Goal: Information Seeking & Learning: Learn about a topic

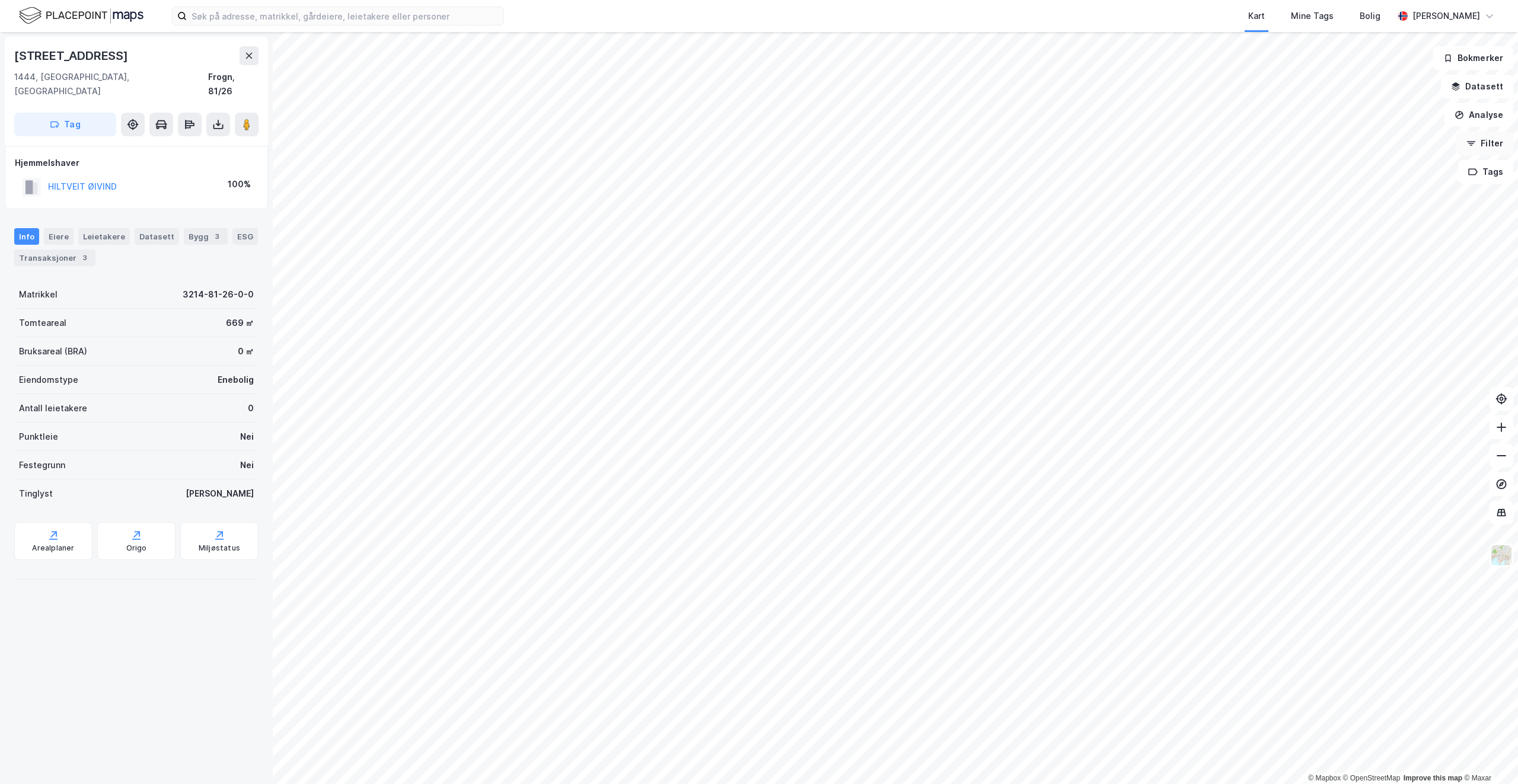
click at [1473, 141] on icon "button" at bounding box center [1471, 143] width 9 height 9
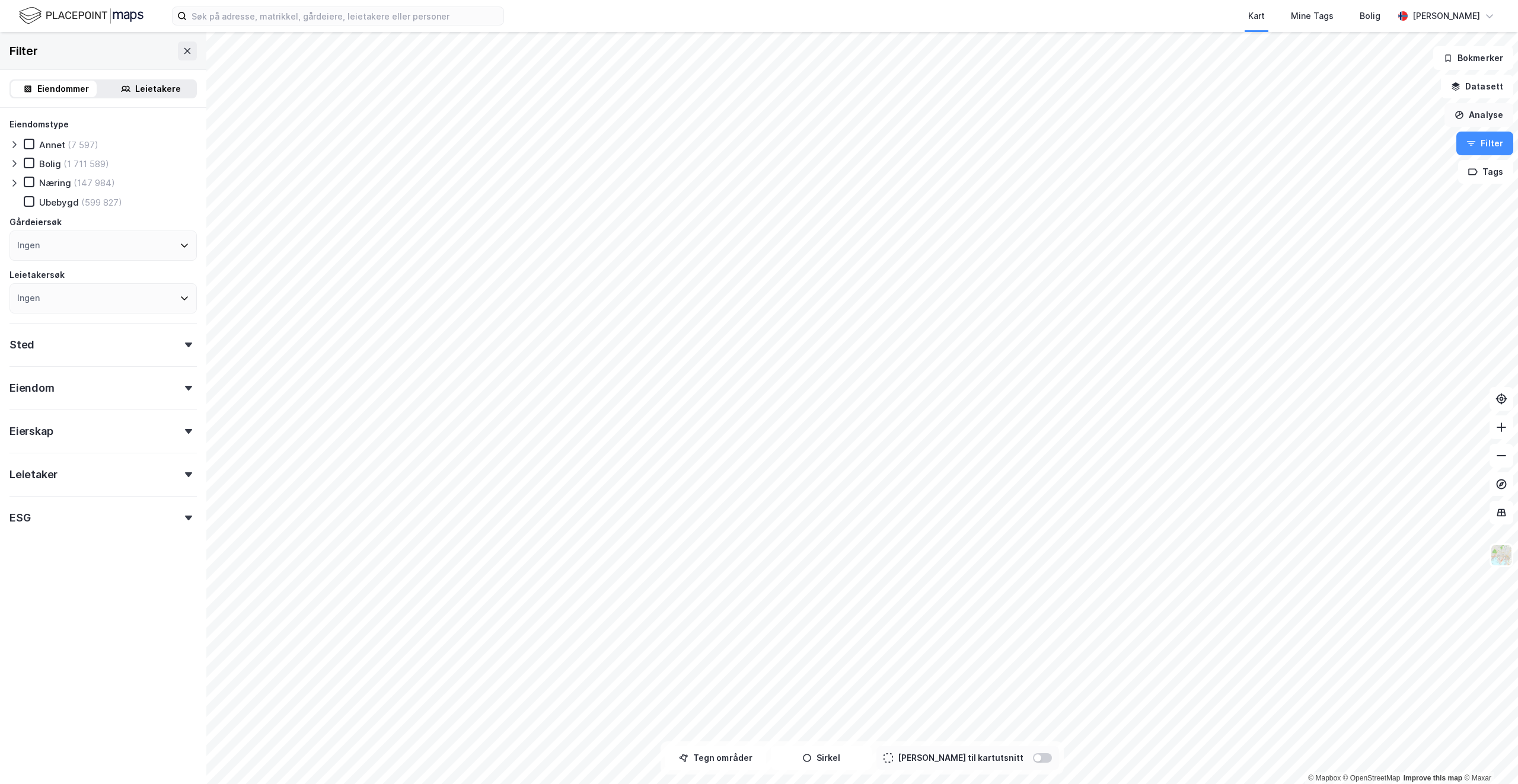
click at [1466, 117] on button "Analyse" at bounding box center [1479, 115] width 69 height 24
click at [1371, 115] on div "Mål avstand" at bounding box center [1376, 115] width 103 height 10
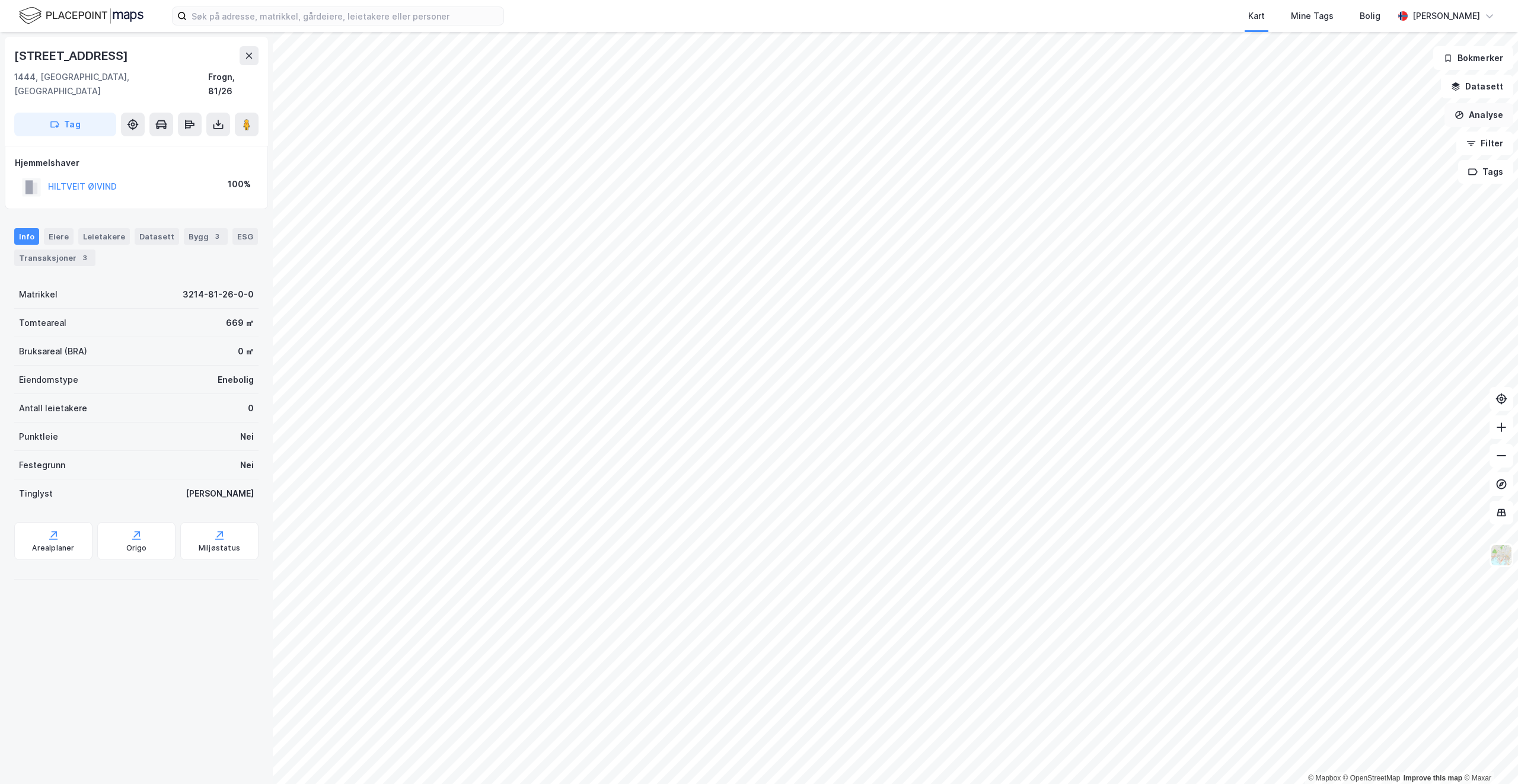
click at [1481, 111] on button "Analyse" at bounding box center [1479, 115] width 69 height 24
click at [1358, 126] on div "Mål avstand Tegn område Tegn sirkel Se demografi Reisetidsanalyse" at bounding box center [1369, 164] width 137 height 117
click at [1351, 121] on div "Mål avstand" at bounding box center [1369, 115] width 137 height 19
click at [984, 759] on icon "button" at bounding box center [988, 758] width 9 height 9
